Goal: Navigation & Orientation: Find specific page/section

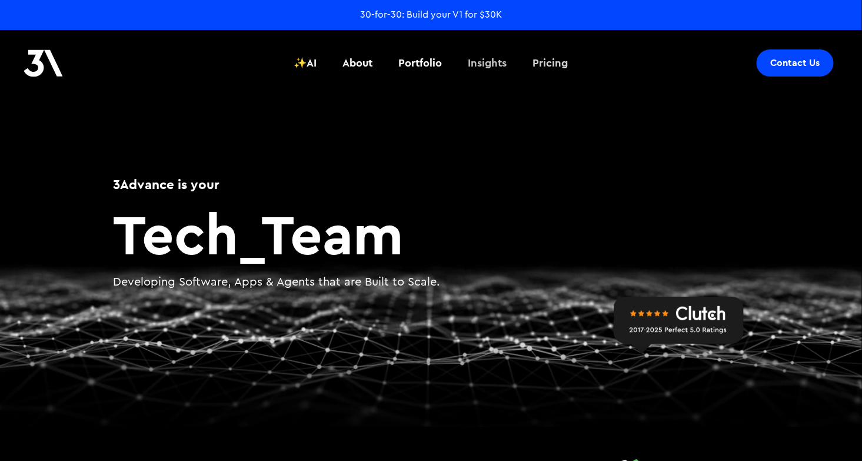
click at [489, 56] on div "Insights" at bounding box center [487, 62] width 39 height 15
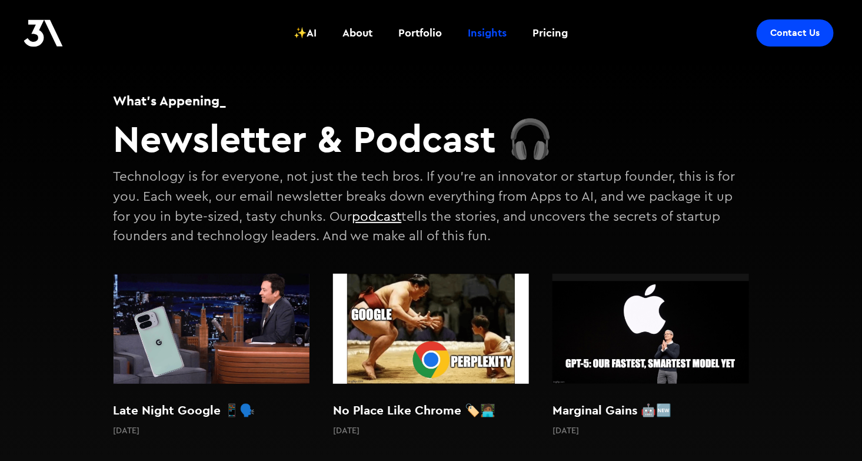
scroll to position [42, 0]
